Goal: Information Seeking & Learning: Learn about a topic

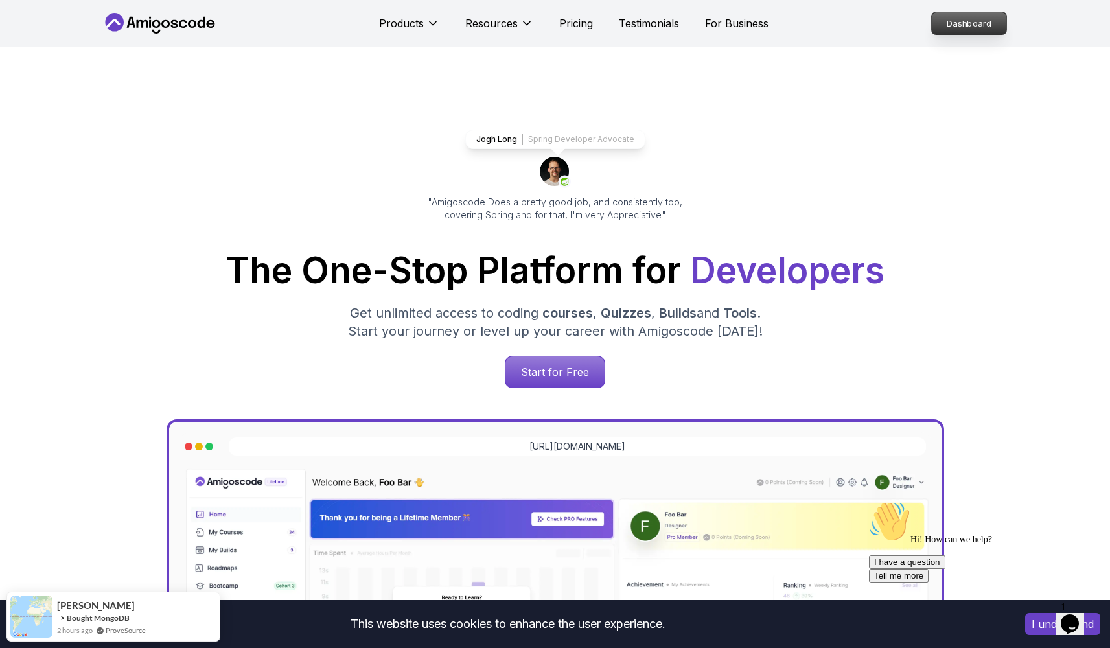
click at [990, 14] on p "Dashboard" at bounding box center [969, 23] width 75 height 22
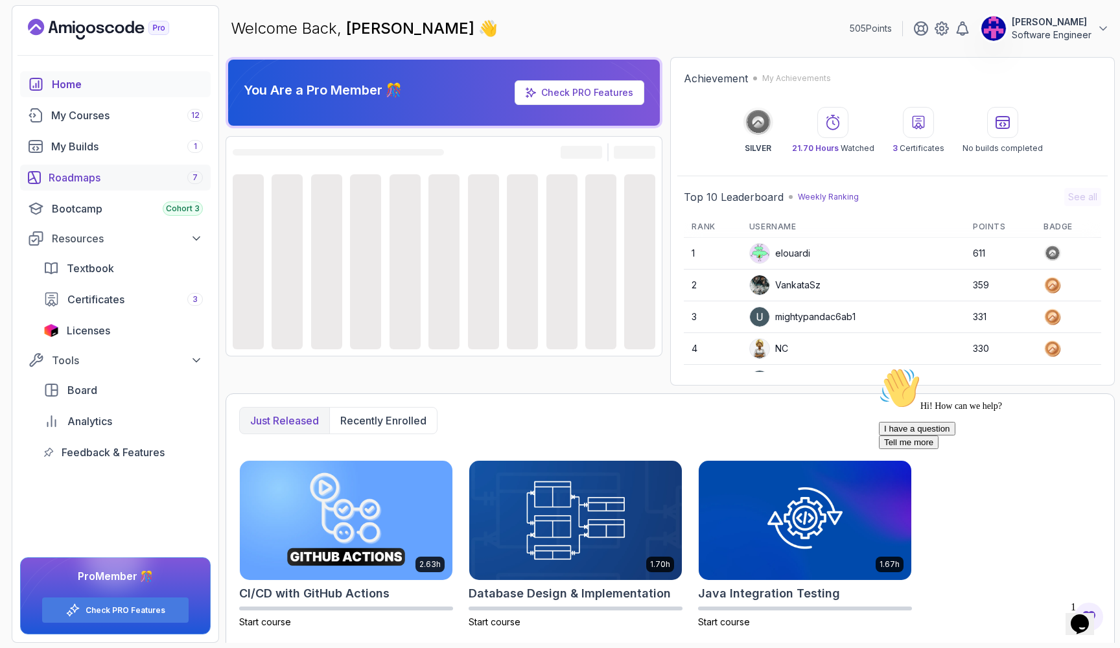
click at [147, 169] on link "Roadmaps 7" at bounding box center [115, 178] width 191 height 26
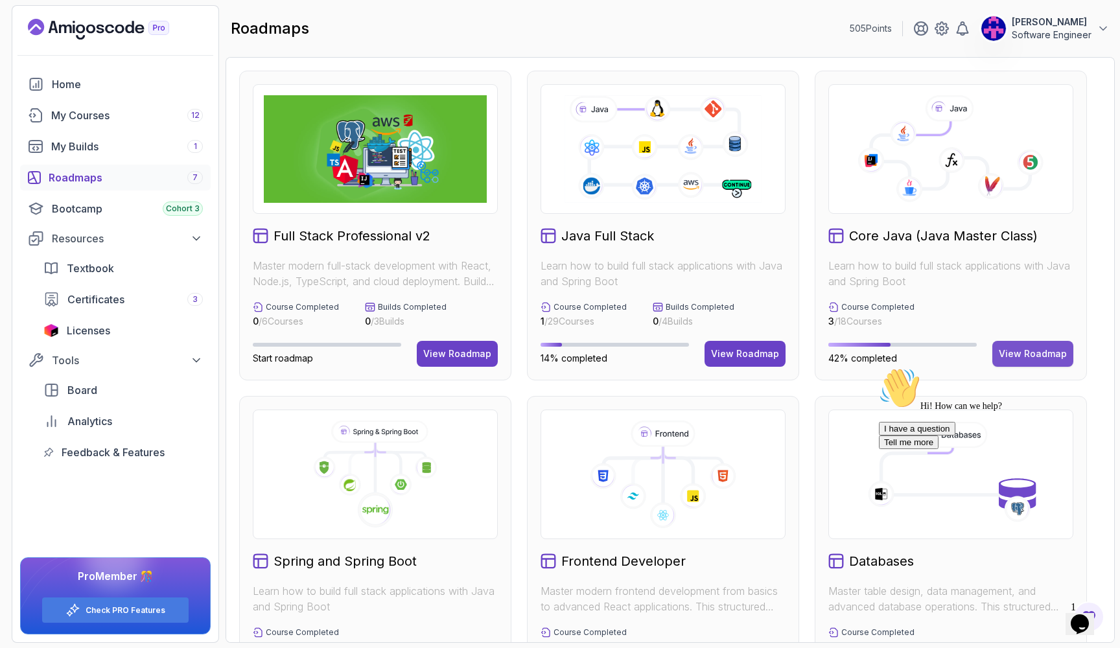
click at [1044, 355] on div "View Roadmap" at bounding box center [1033, 353] width 68 height 13
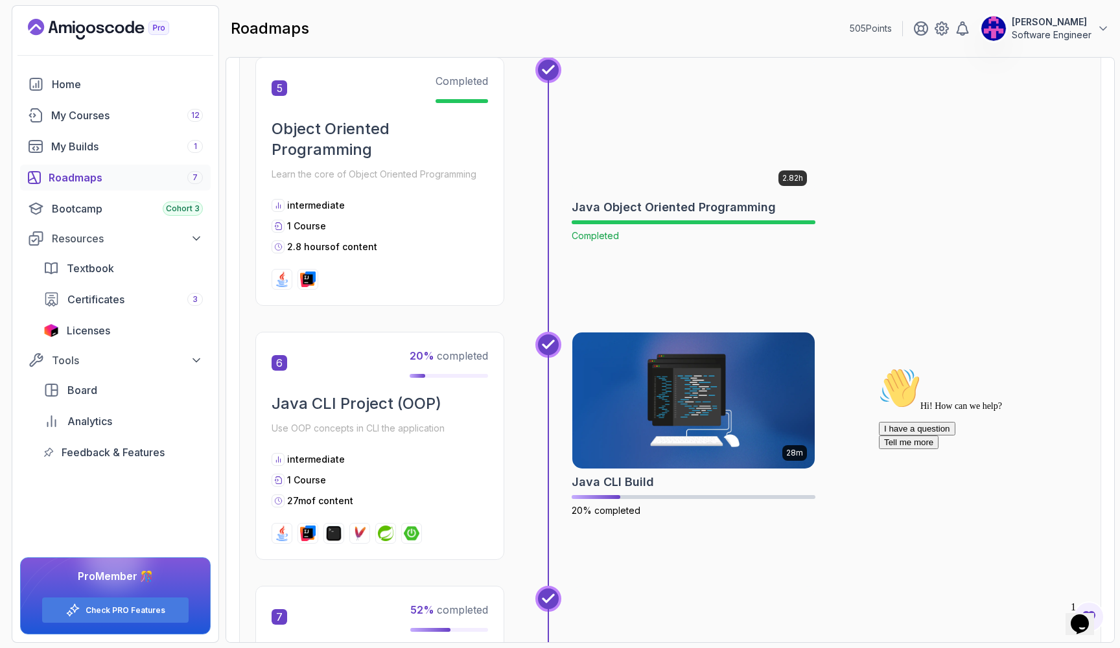
scroll to position [1329, 0]
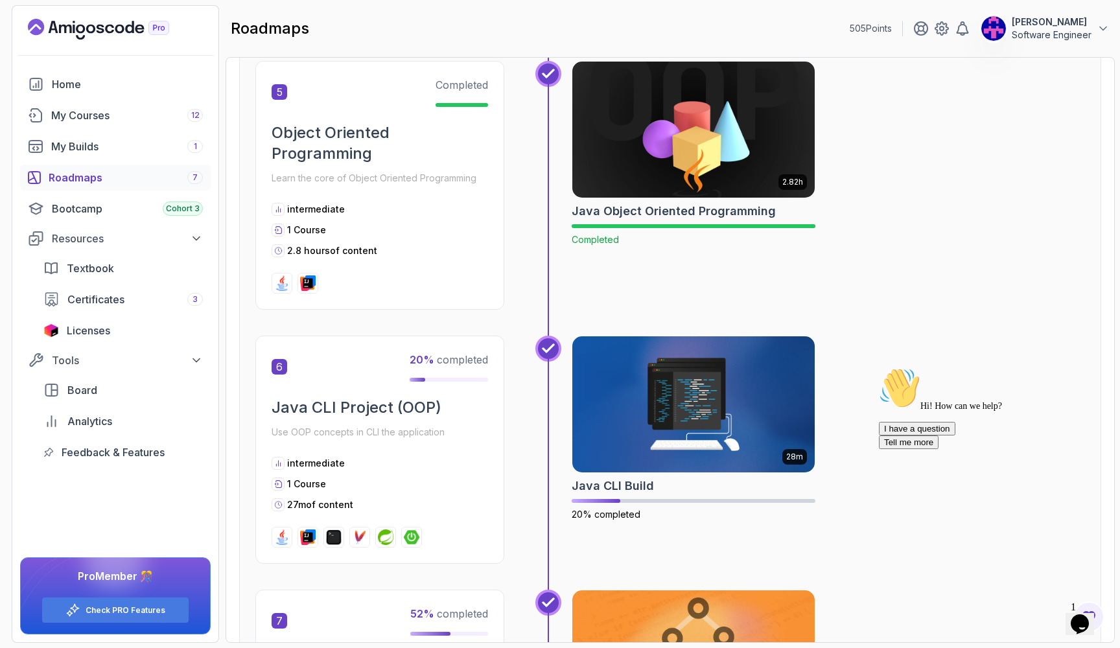
click at [657, 169] on img at bounding box center [693, 129] width 255 height 143
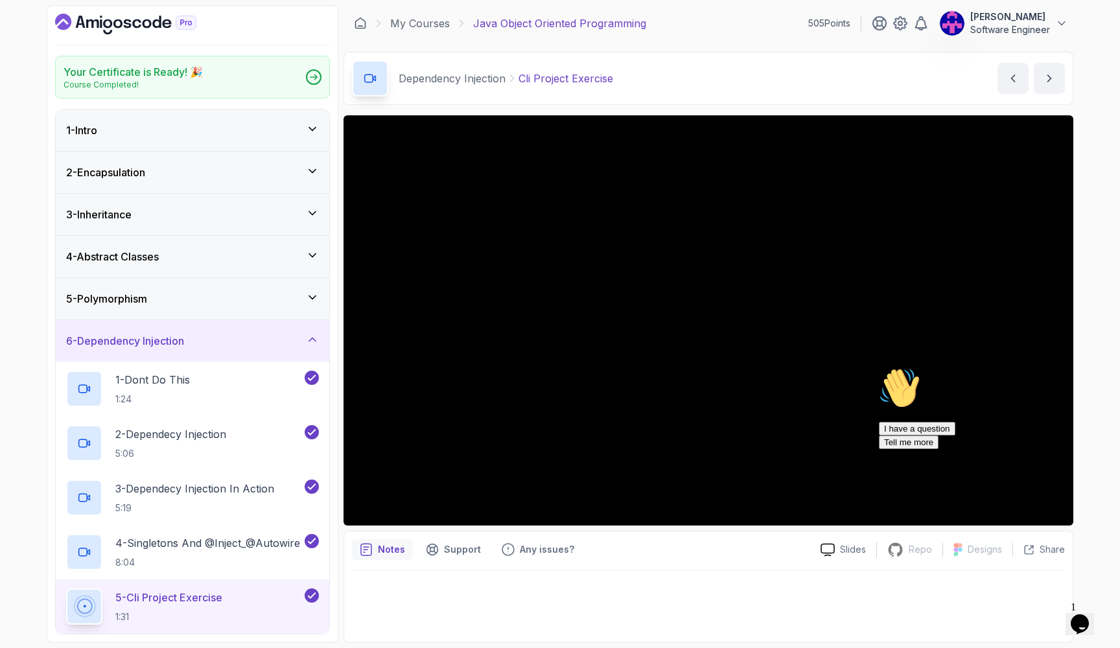
click at [158, 176] on div "2 - Encapsulation" at bounding box center [192, 173] width 253 height 16
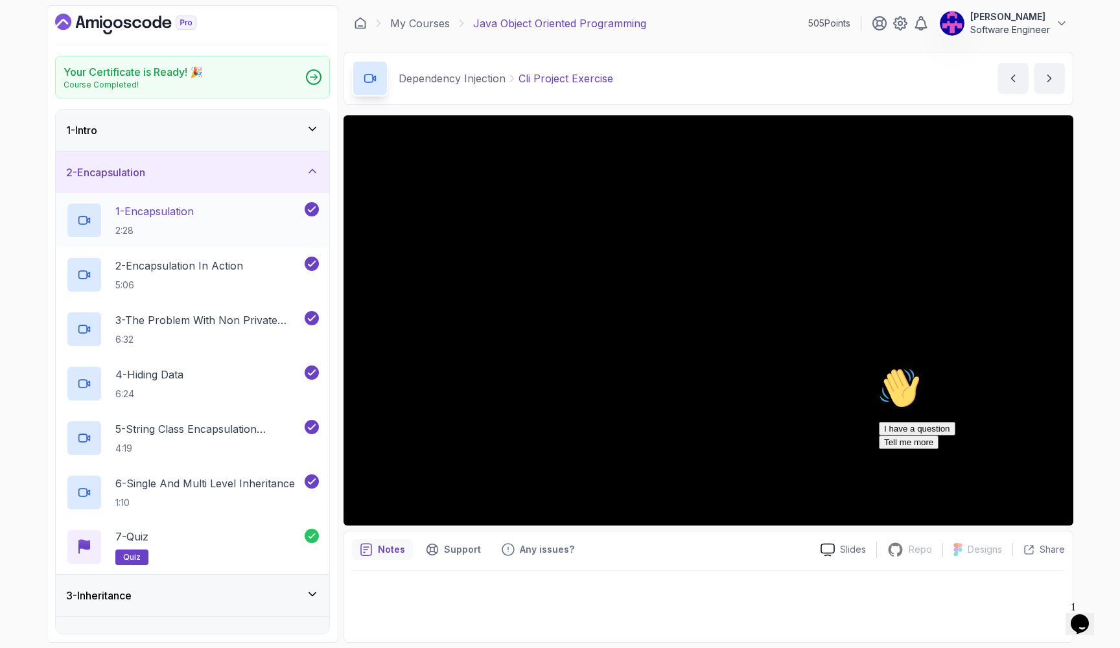
click at [268, 212] on div "1 - Encapsulation 2:28" at bounding box center [184, 220] width 236 height 36
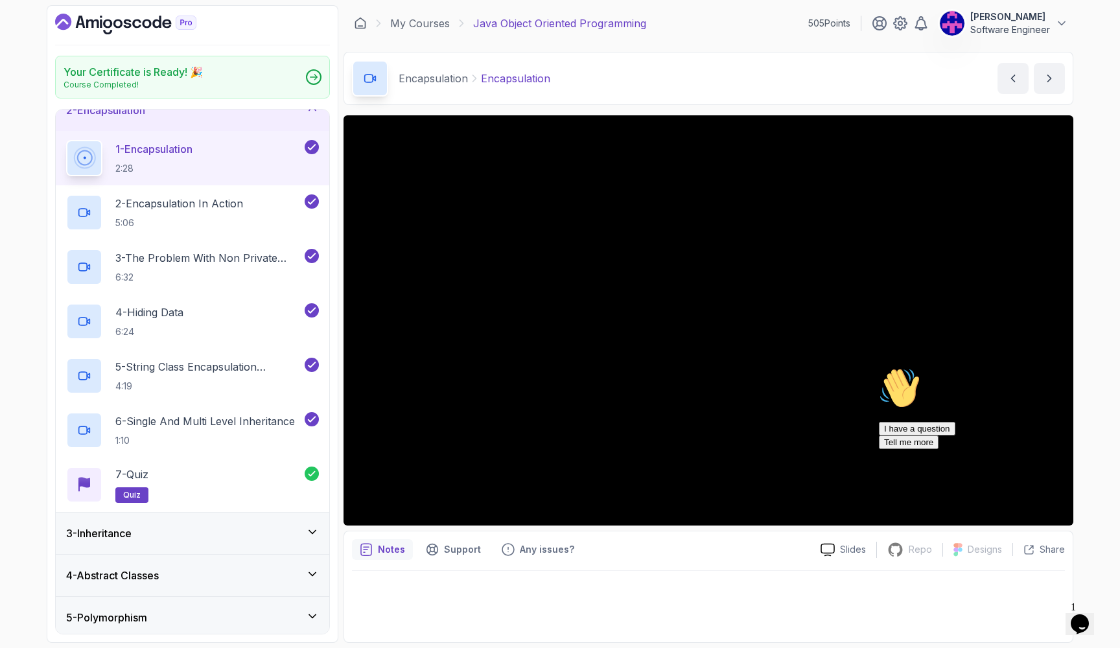
click at [942, 434] on div "Hi! How can we help? I have a question Tell me more" at bounding box center [995, 408] width 233 height 82
click at [879, 367] on icon "Chat attention grabber" at bounding box center [879, 367] width 0 height 0
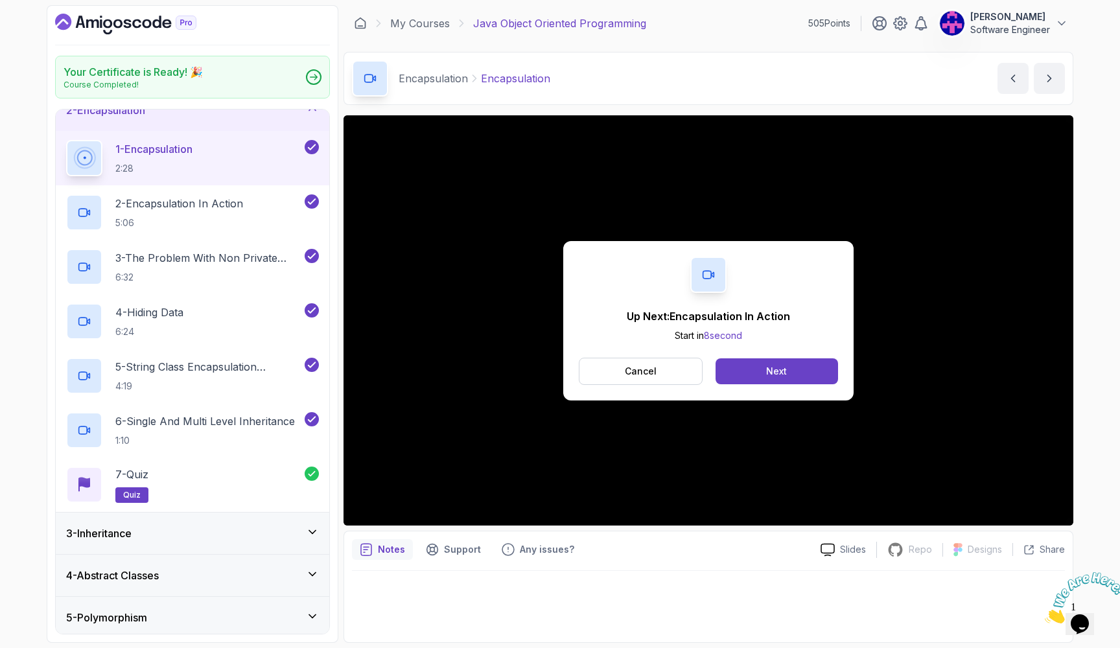
click at [213, 175] on div "1 - Encapsulation 2:28" at bounding box center [184, 158] width 236 height 36
click at [211, 200] on p "2 - Encapsulation In Action" at bounding box center [179, 204] width 128 height 16
